Goal: Information Seeking & Learning: Learn about a topic

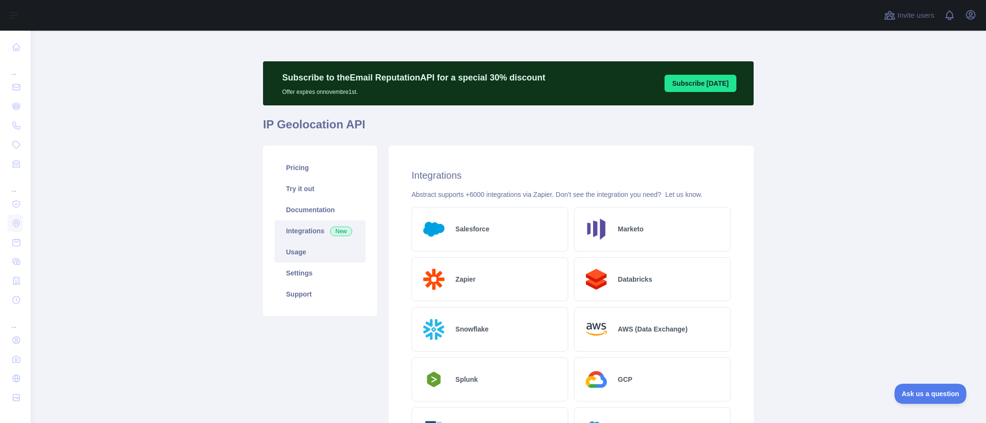
click at [297, 252] on link "Usage" at bounding box center [319, 251] width 91 height 21
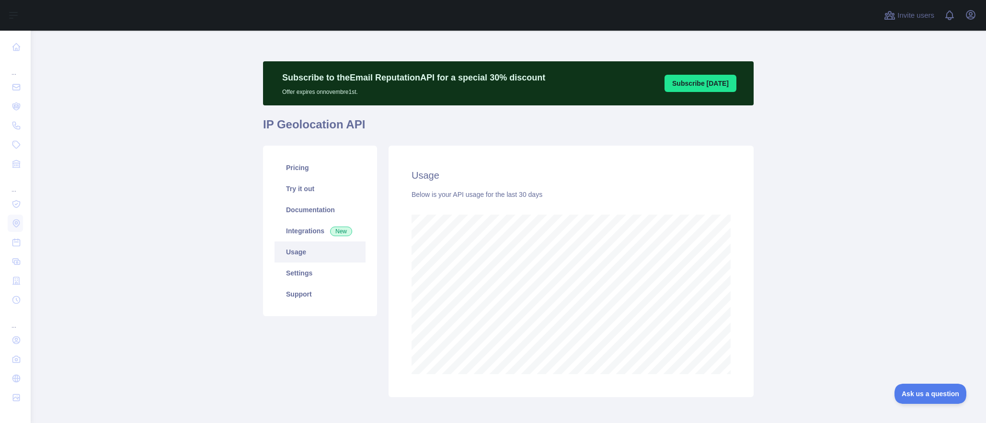
scroll to position [392, 948]
click at [299, 251] on link "Usage" at bounding box center [319, 251] width 91 height 21
drag, startPoint x: 65, startPoint y: 180, endPoint x: 11, endPoint y: 161, distance: 56.6
click at [55, 177] on main "Subscribe to the Email Reputation API for a special 30 % discount Offer expires…" at bounding box center [508, 227] width 955 height 392
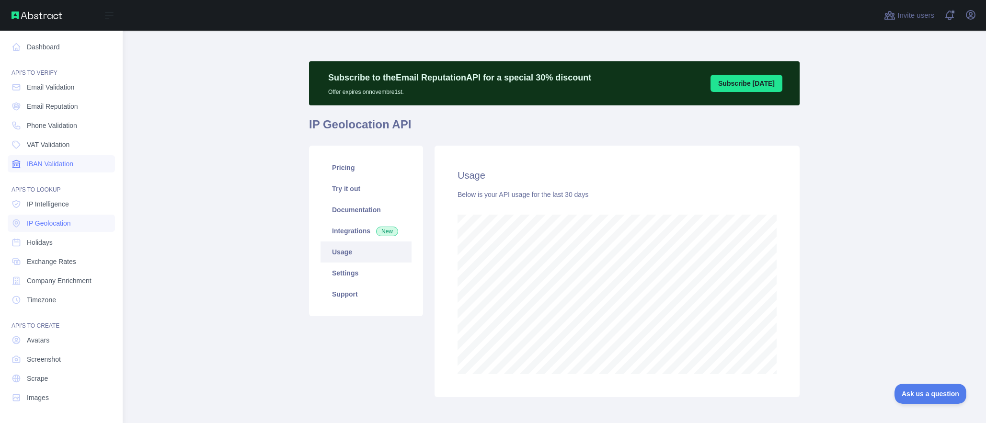
scroll to position [478487, 478024]
click at [60, 226] on span "IP Geolocation" at bounding box center [49, 223] width 44 height 10
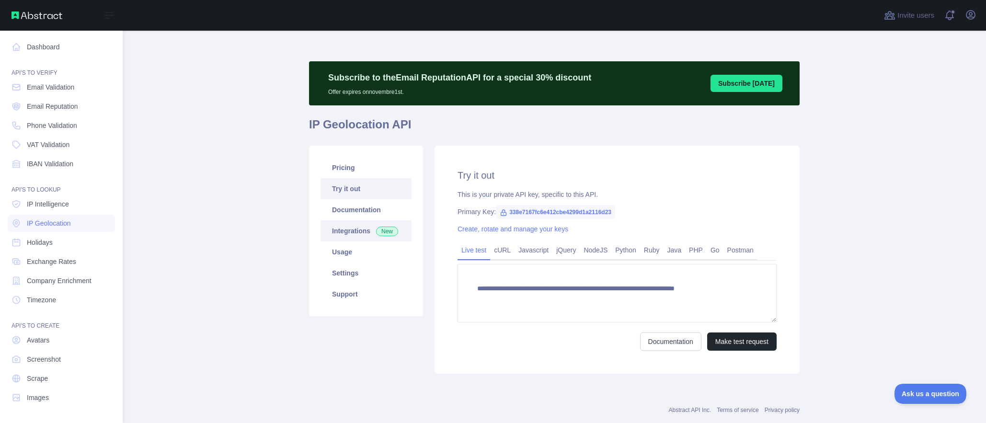
type textarea "**********"
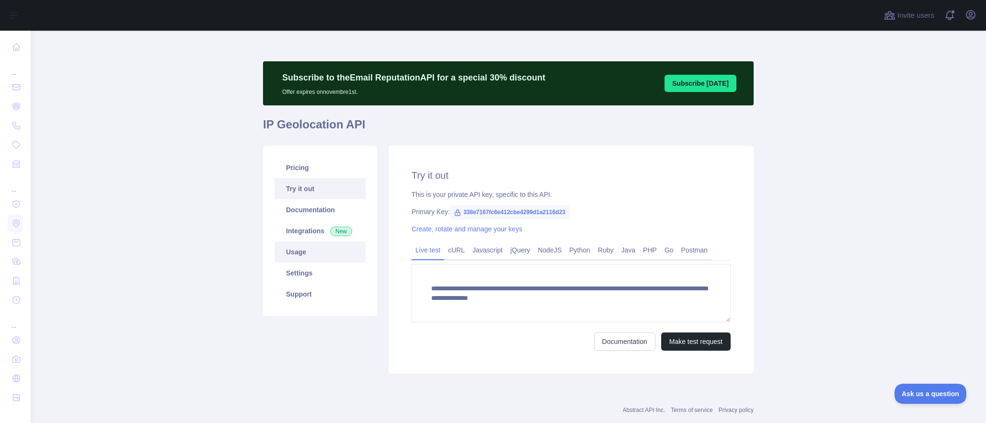
click at [298, 248] on link "Usage" at bounding box center [319, 251] width 91 height 21
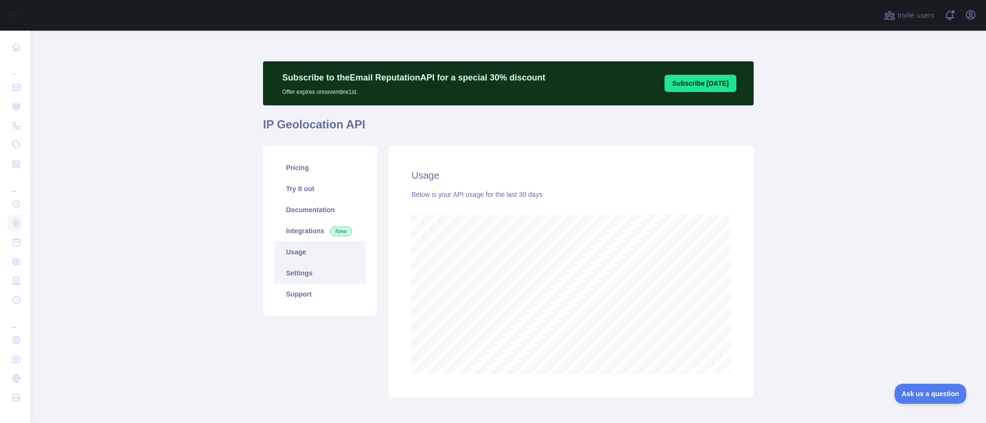
scroll to position [392, 948]
click at [293, 172] on link "Pricing" at bounding box center [319, 167] width 91 height 21
